Goal: Task Accomplishment & Management: Complete application form

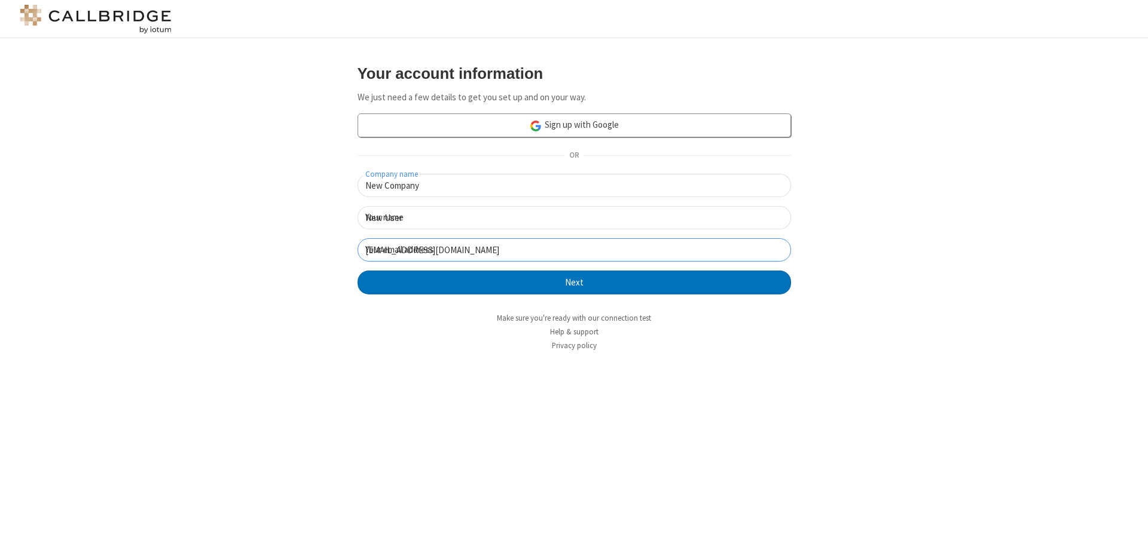
click button "Next" at bounding box center [573, 283] width 433 height 24
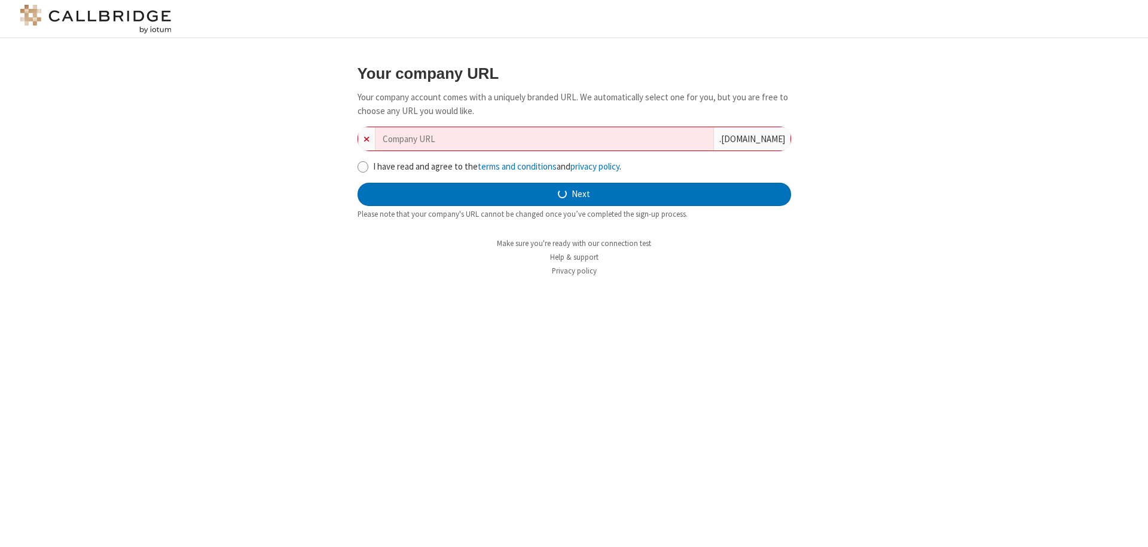
type input "new-company-moderator-69083"
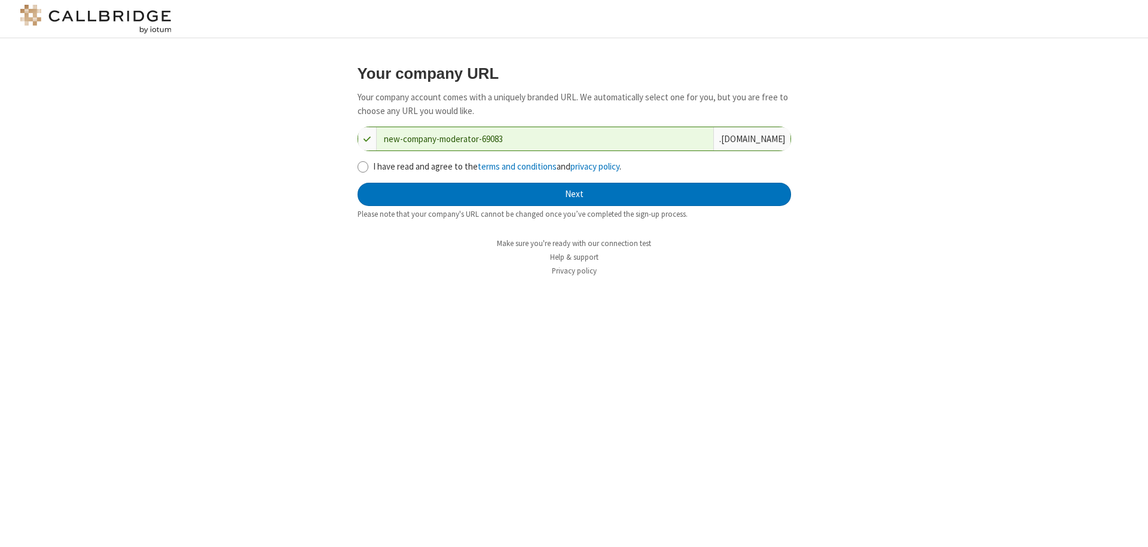
click at [362, 166] on input "I have read and agree to the terms and conditions and privacy policy ." at bounding box center [362, 167] width 11 height 13
checkbox input "true"
click at [574, 194] on button "Next" at bounding box center [573, 195] width 433 height 24
